Goal: Task Accomplishment & Management: Use online tool/utility

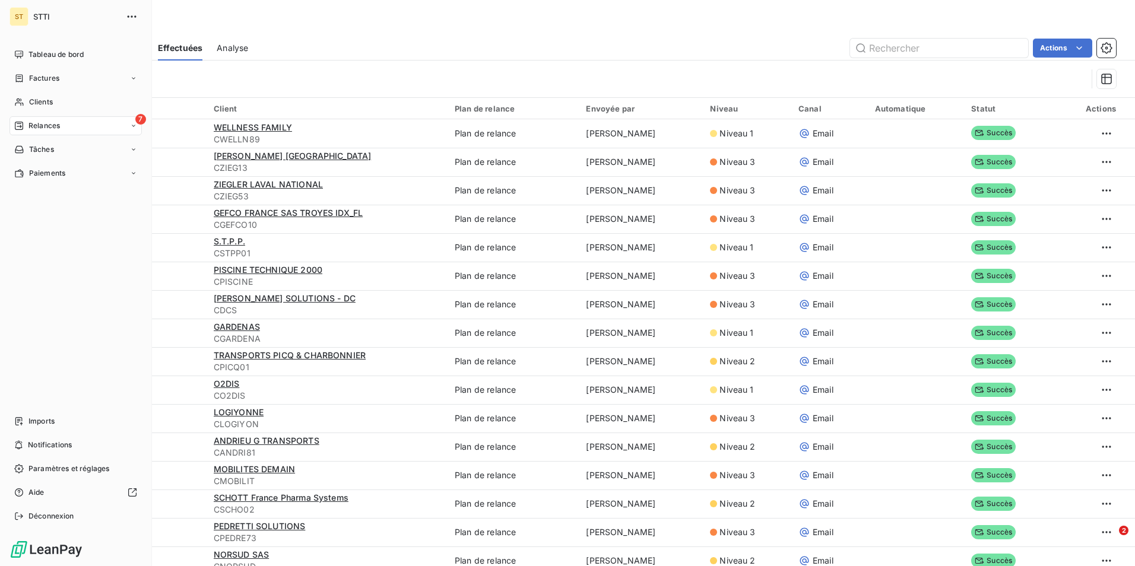
click at [33, 122] on span "Relances" at bounding box center [43, 125] width 31 height 11
click at [87, 125] on div "7 Relances" at bounding box center [75, 125] width 132 height 19
click at [41, 125] on span "Relances" at bounding box center [43, 125] width 31 height 11
click at [67, 173] on div "À venir" at bounding box center [83, 173] width 118 height 19
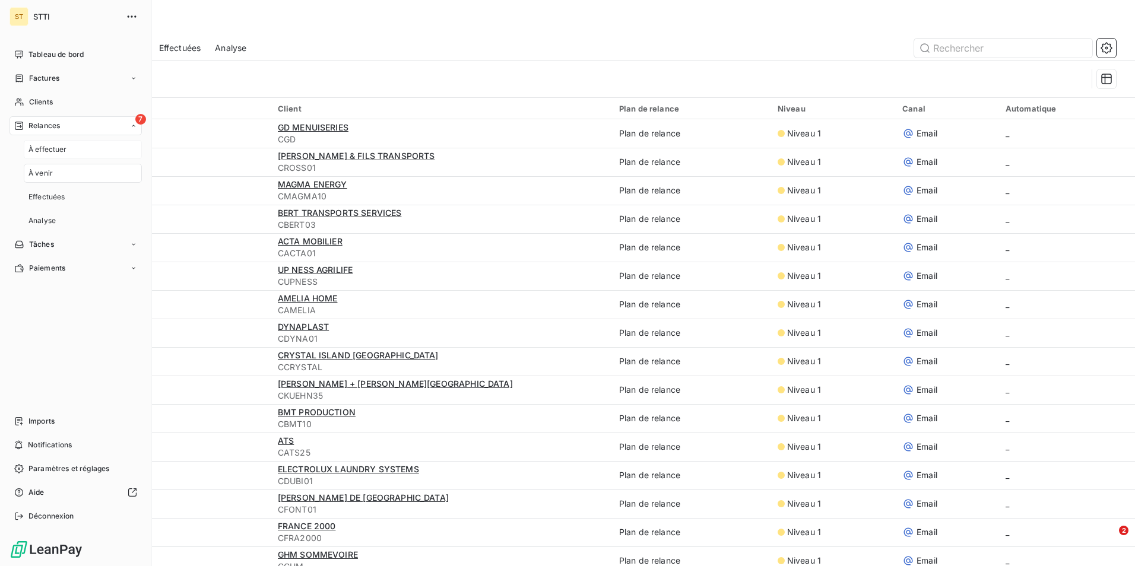
click at [42, 148] on span "À effectuer" at bounding box center [47, 149] width 39 height 11
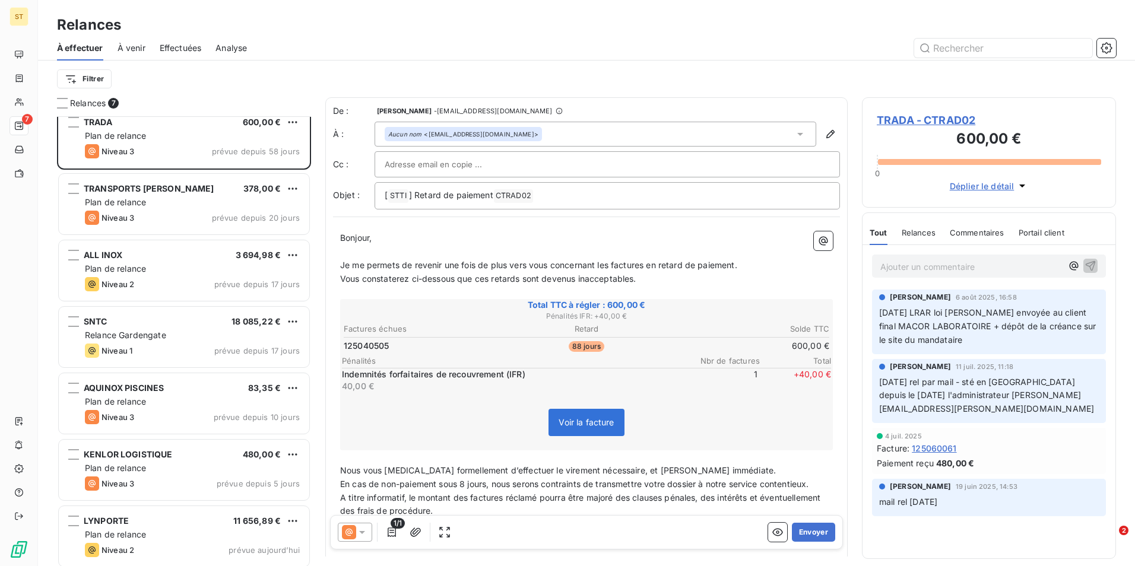
scroll to position [16, 0]
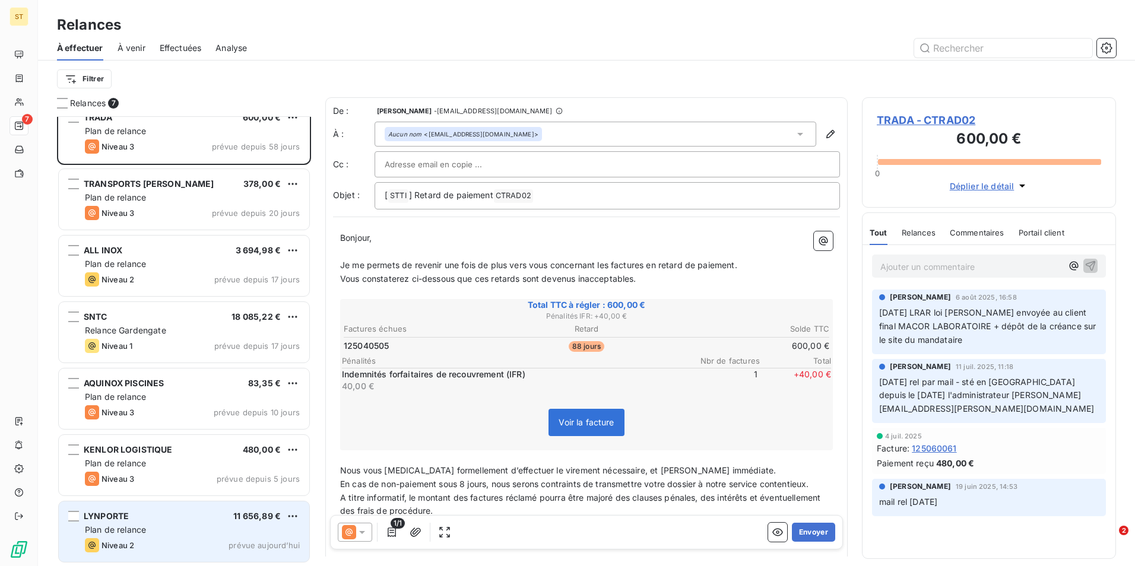
click at [144, 526] on span "Plan de relance" at bounding box center [115, 530] width 61 height 10
